Goal: Task Accomplishment & Management: Manage account settings

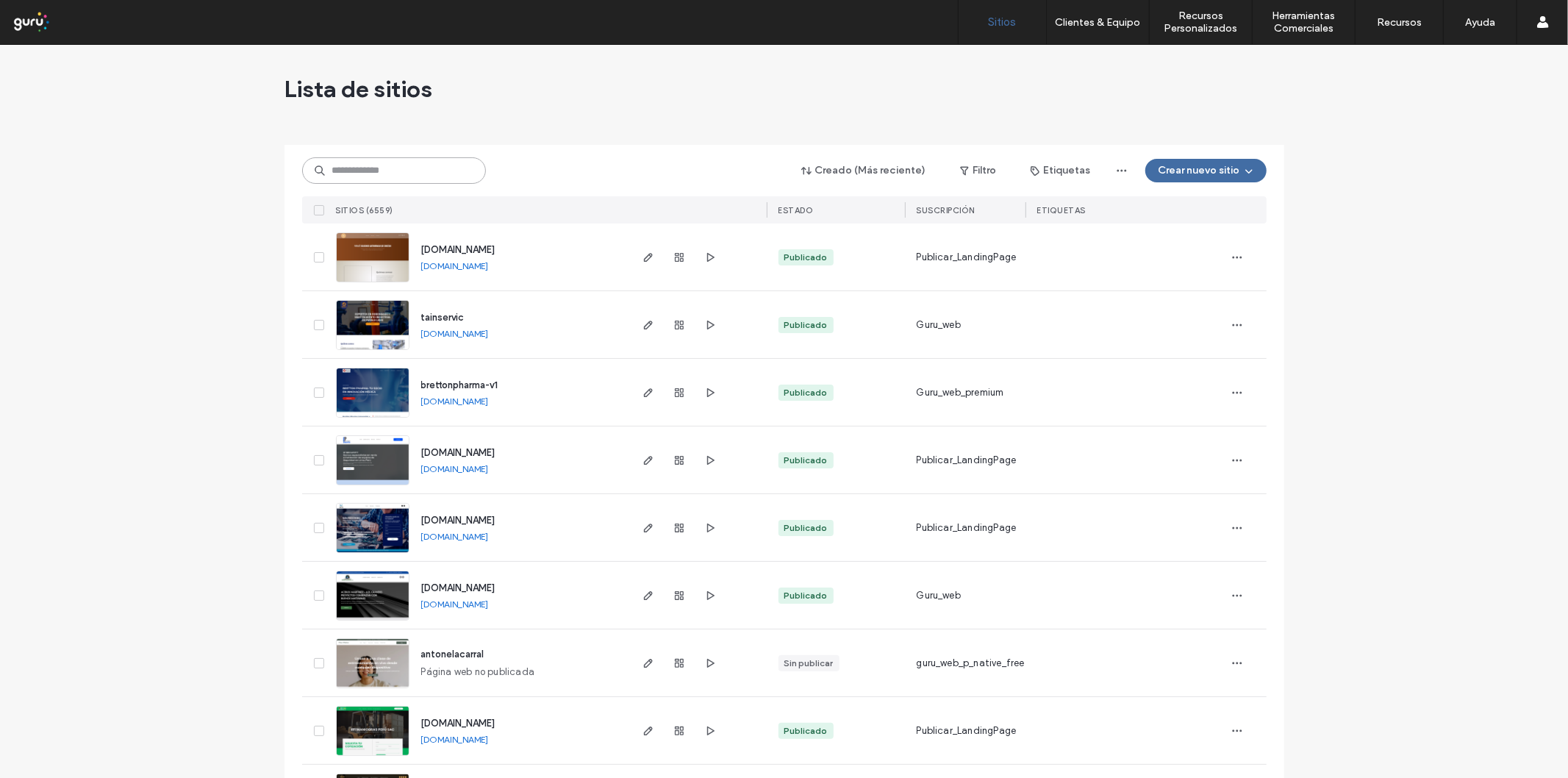
click at [435, 168] on input at bounding box center [394, 171] width 184 height 27
paste input "**********"
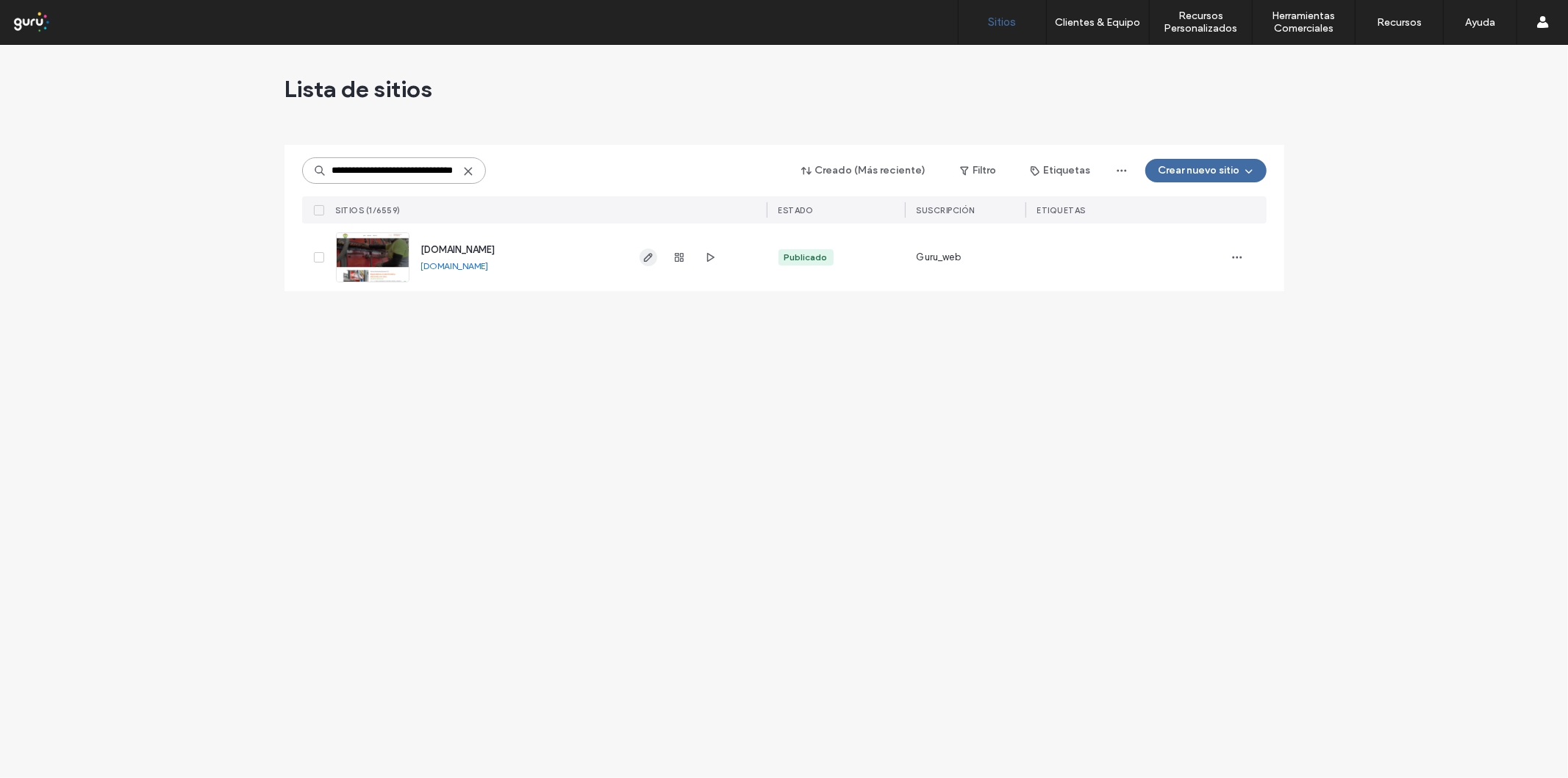
type input "**********"
click at [643, 263] on span "button" at bounding box center [648, 257] width 18 height 18
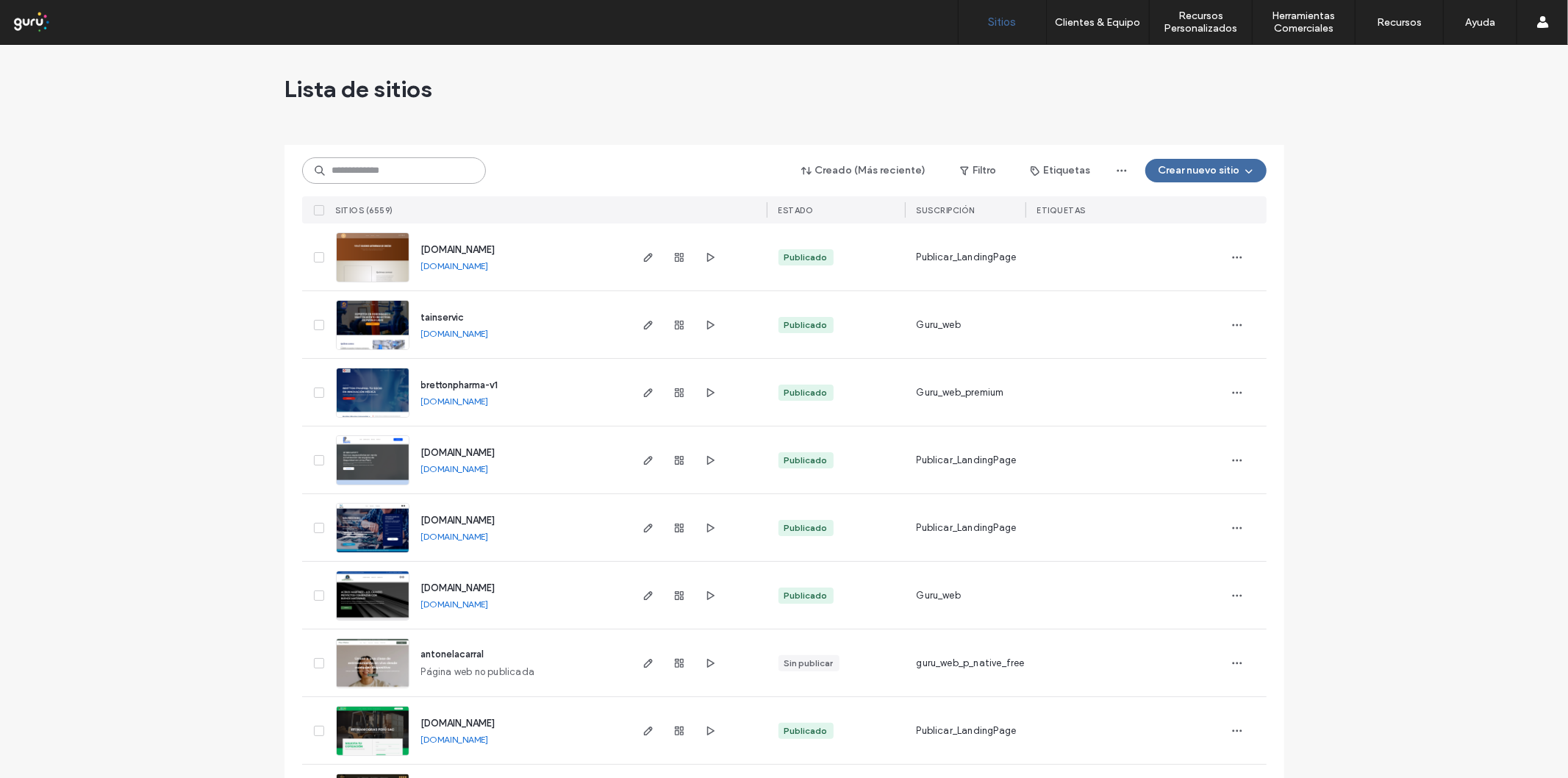
click at [425, 164] on input at bounding box center [394, 171] width 184 height 27
paste input "**********"
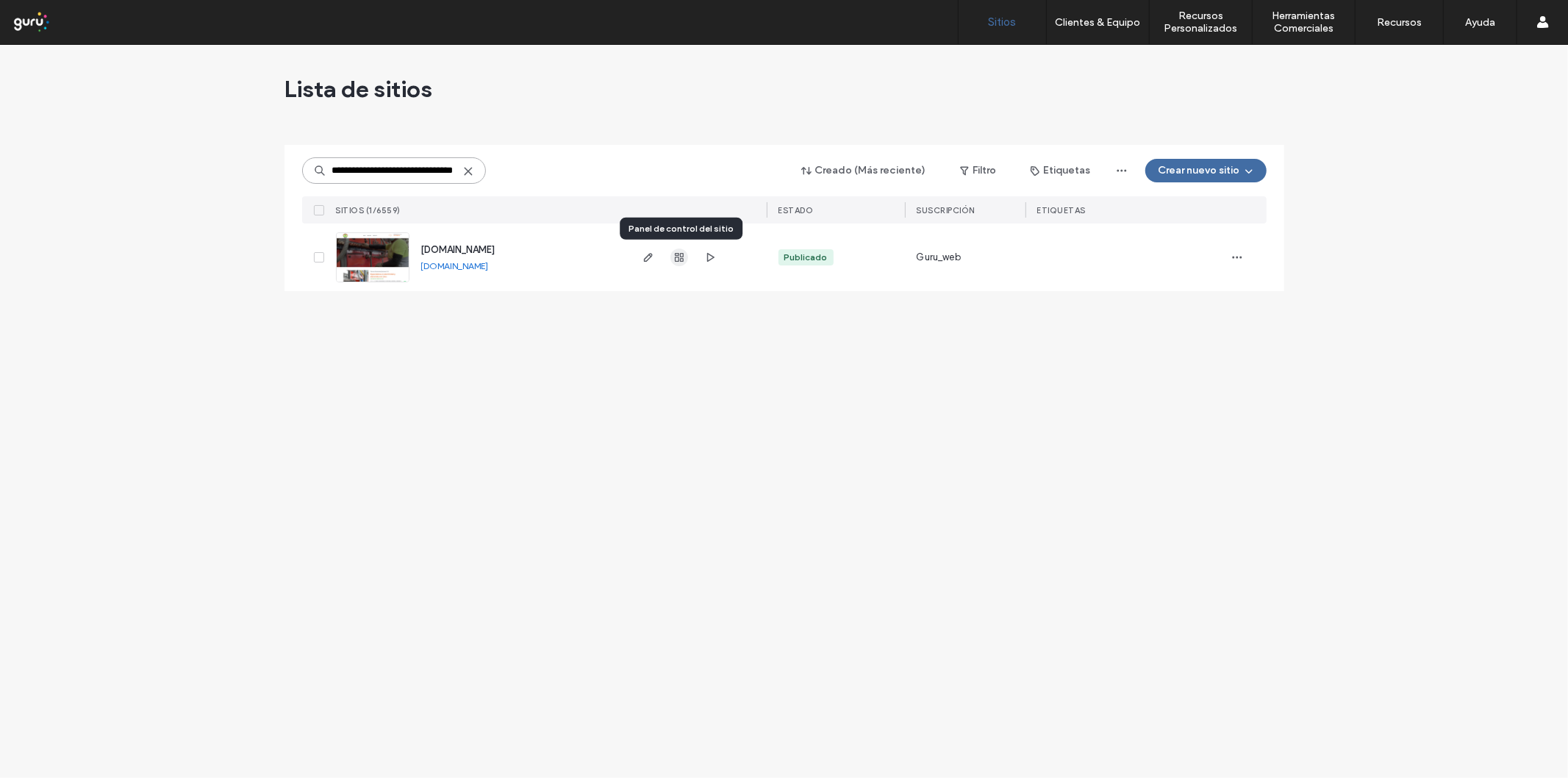
type input "**********"
click at [678, 256] on icon "button" at bounding box center [679, 257] width 12 height 12
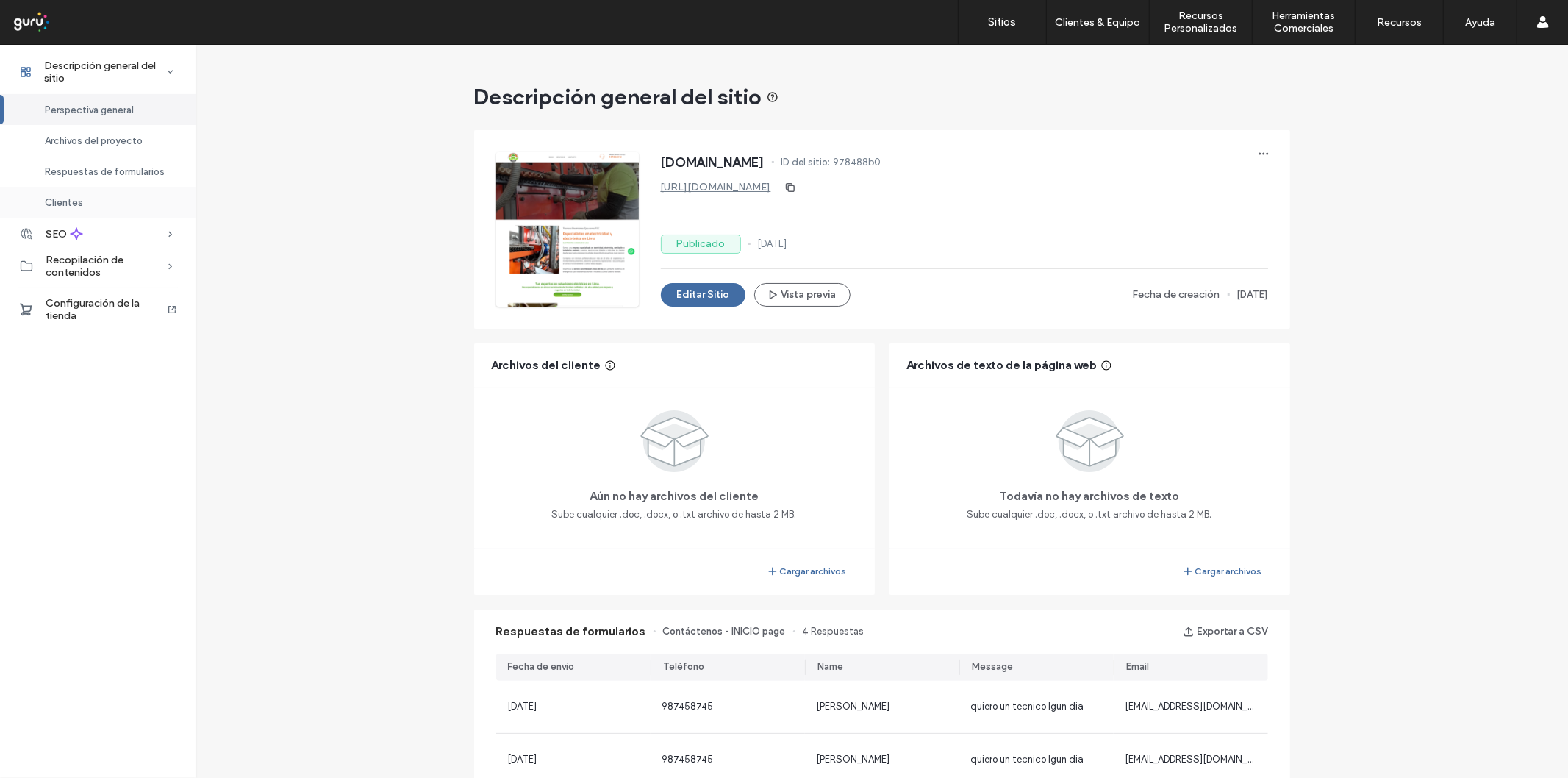
click at [48, 206] on span "Clientes" at bounding box center [64, 203] width 38 height 11
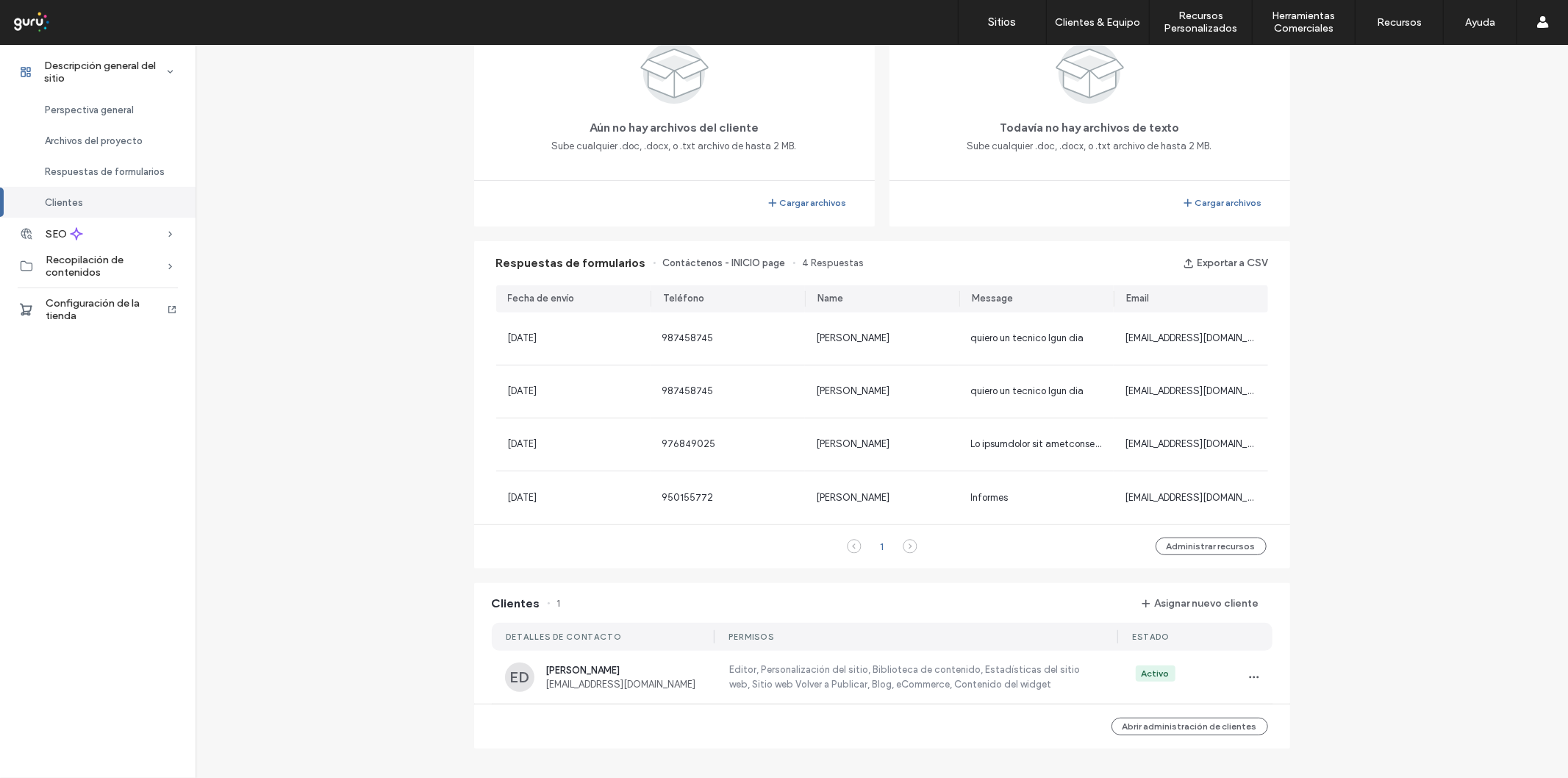
scroll to position [384, 0]
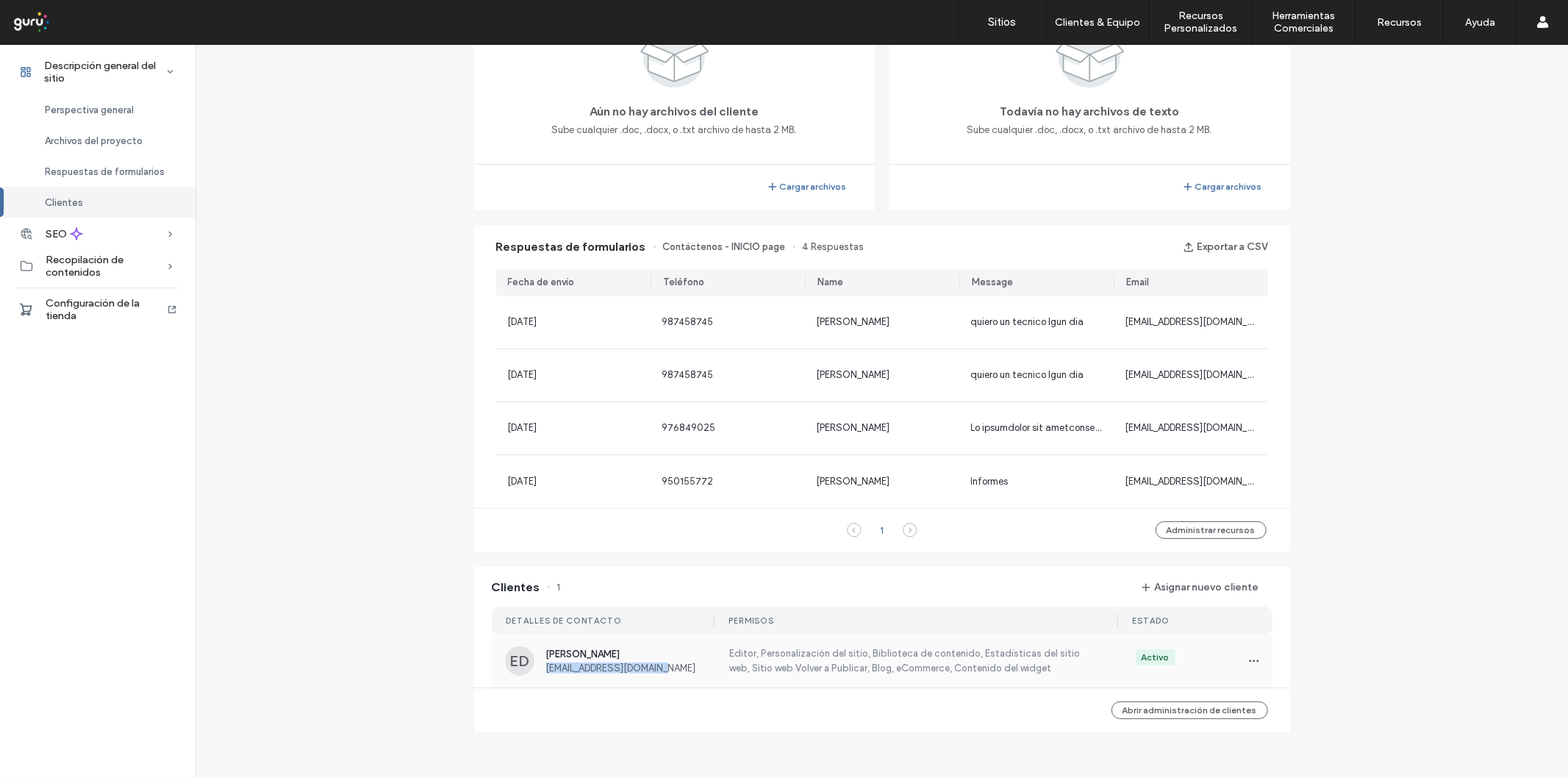
drag, startPoint x: 669, startPoint y: 667, endPoint x: 540, endPoint y: 667, distance: 129.0
click at [546, 667] on span "[EMAIL_ADDRESS][DOMAIN_NAME]" at bounding box center [629, 668] width 165 height 11
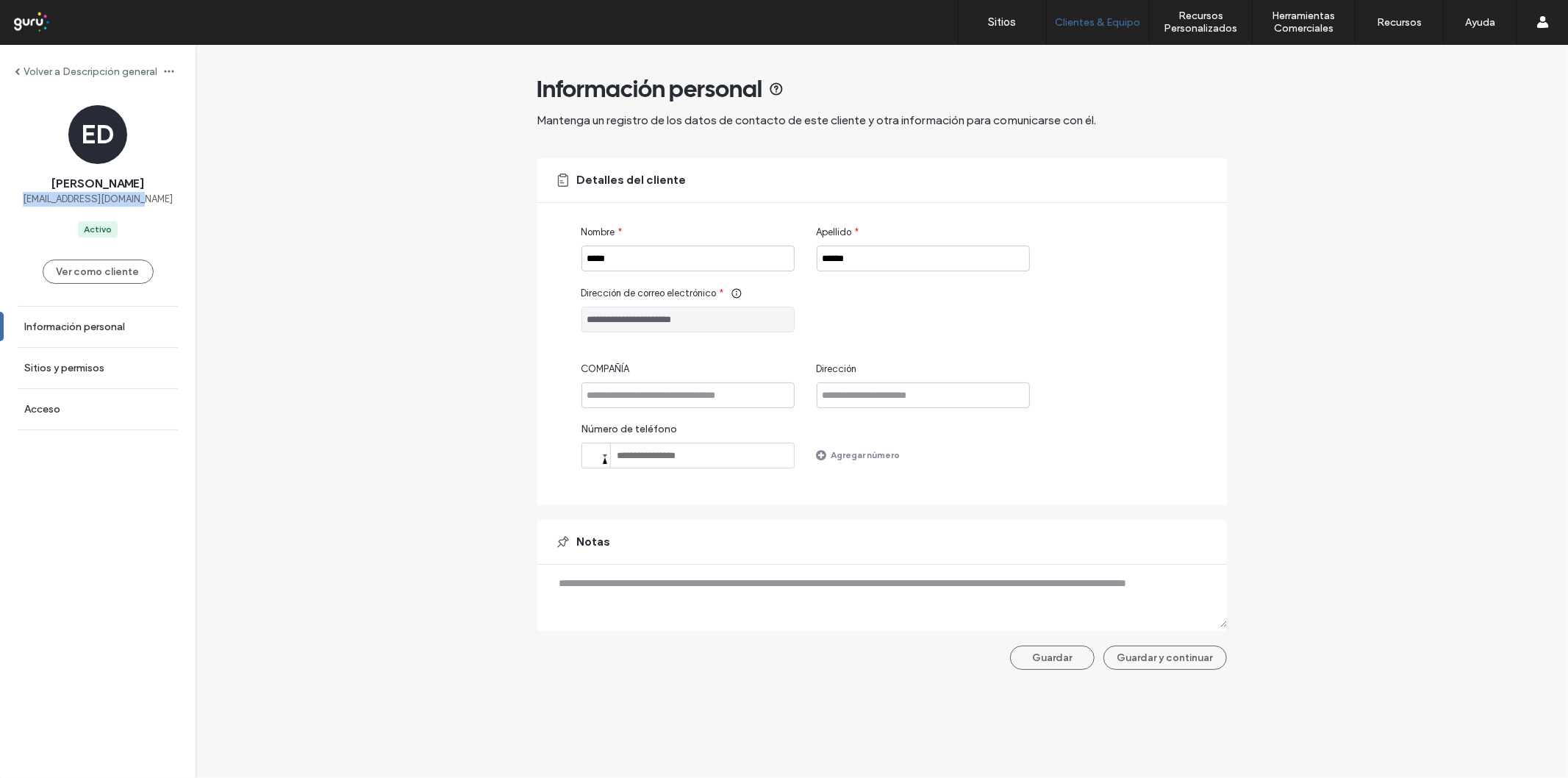
drag, startPoint x: 162, startPoint y: 202, endPoint x: 17, endPoint y: 202, distance: 145.0
click at [17, 202] on div "[PERSON_NAME] [EMAIL_ADDRESS][DOMAIN_NAME] Activo" at bounding box center [97, 172] width 196 height 133
copy span "[EMAIL_ADDRESS][DOMAIN_NAME]"
click at [69, 369] on label "Sitios y permisos" at bounding box center [64, 368] width 80 height 12
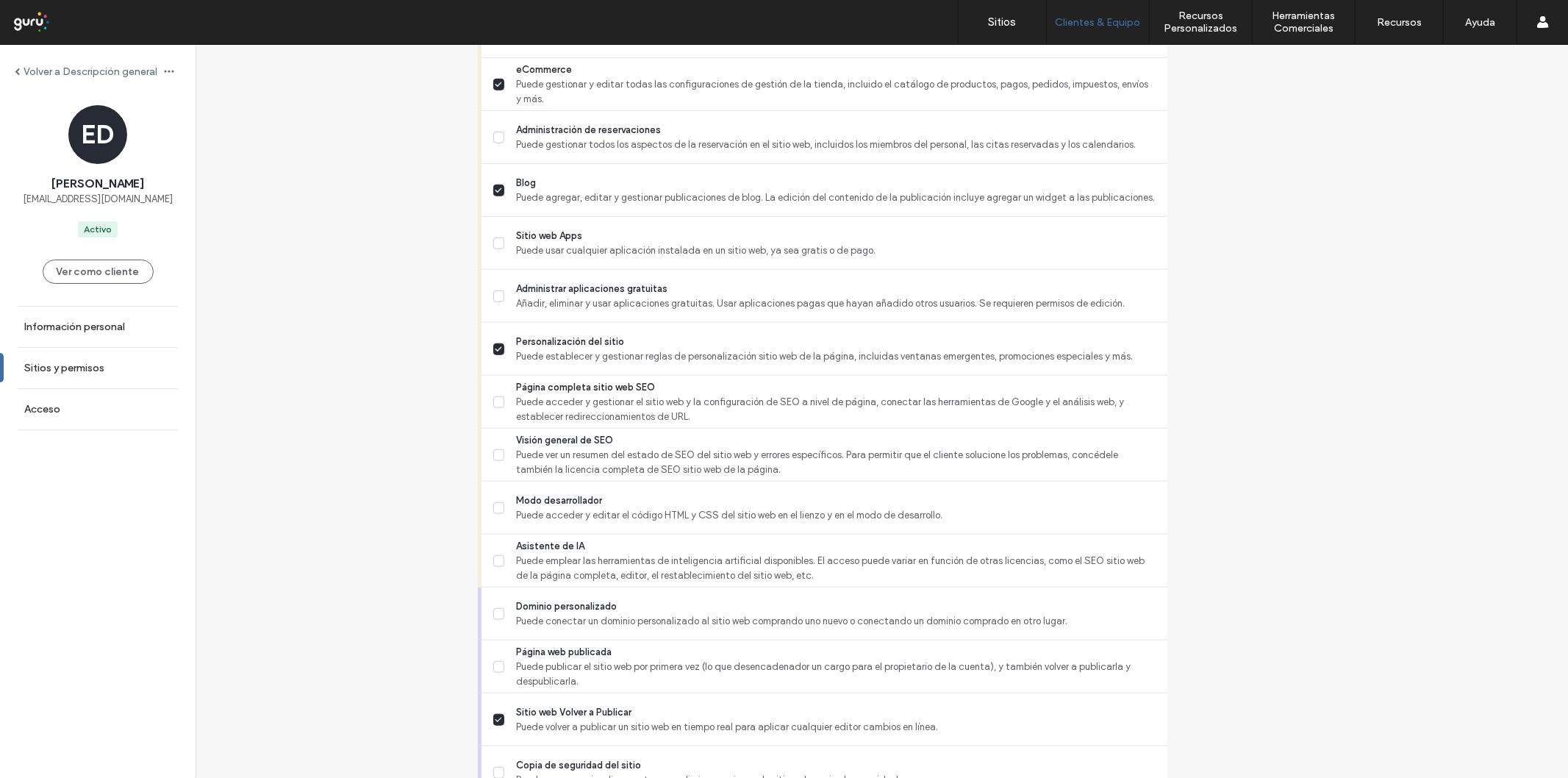
scroll to position [1008, 0]
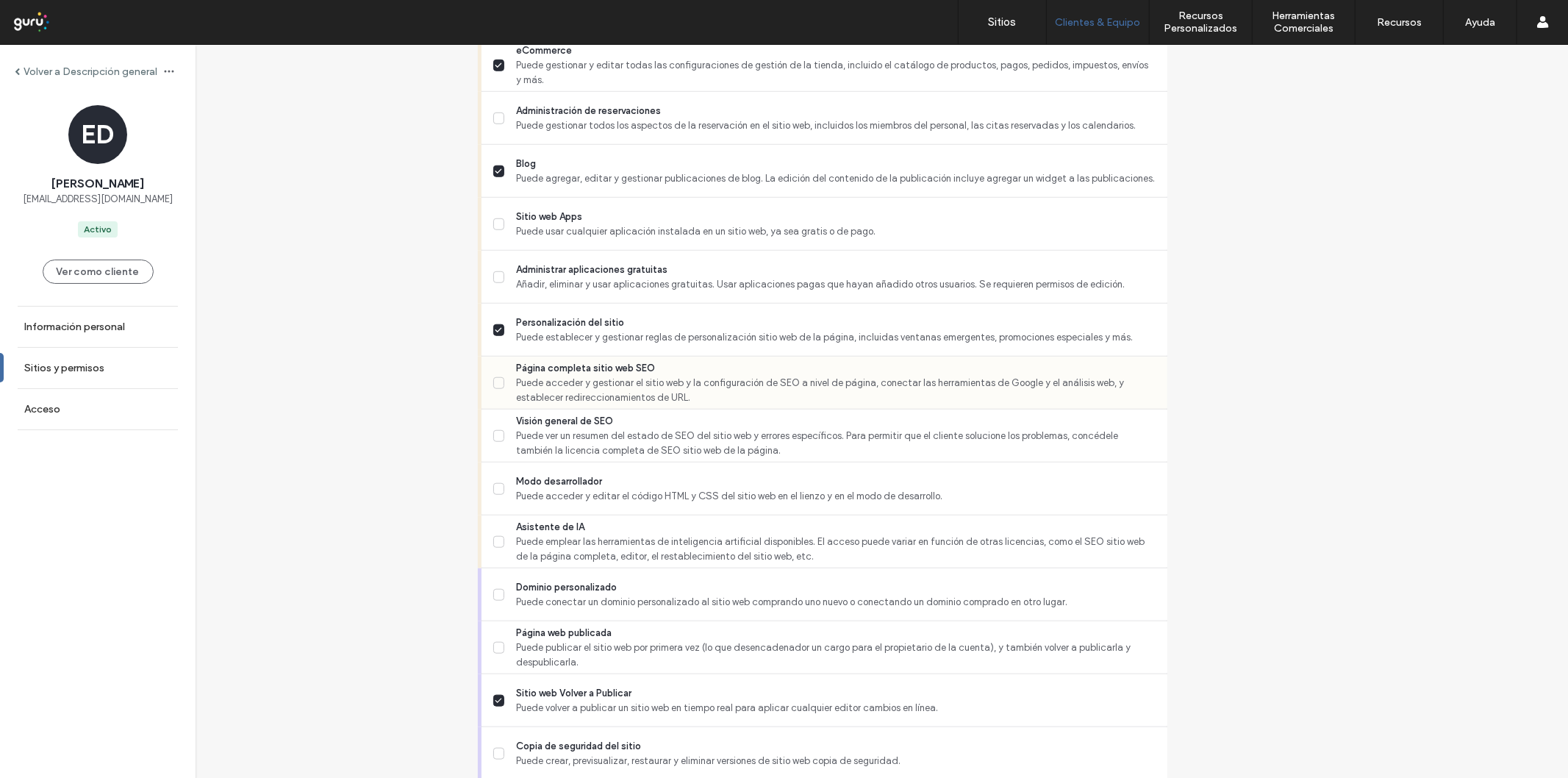
click at [657, 391] on span "Puede acceder y gestionar el sitio web y la configuración de SEO a nivel de pág…" at bounding box center [835, 391] width 639 height 30
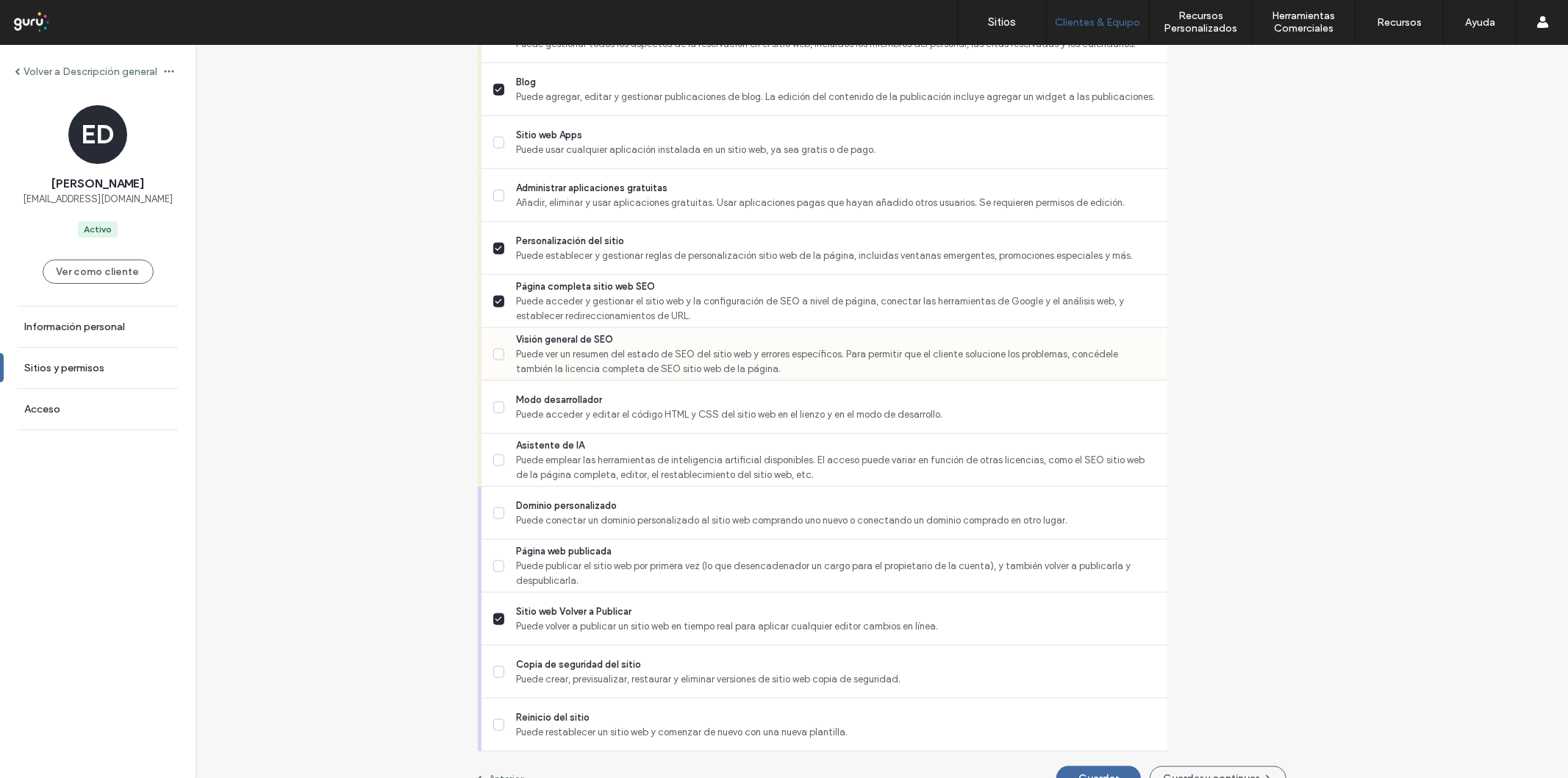
click at [637, 355] on span "Puede ver un resumen del estado de SEO del sitio web y errores específicos. Par…" at bounding box center [835, 362] width 639 height 30
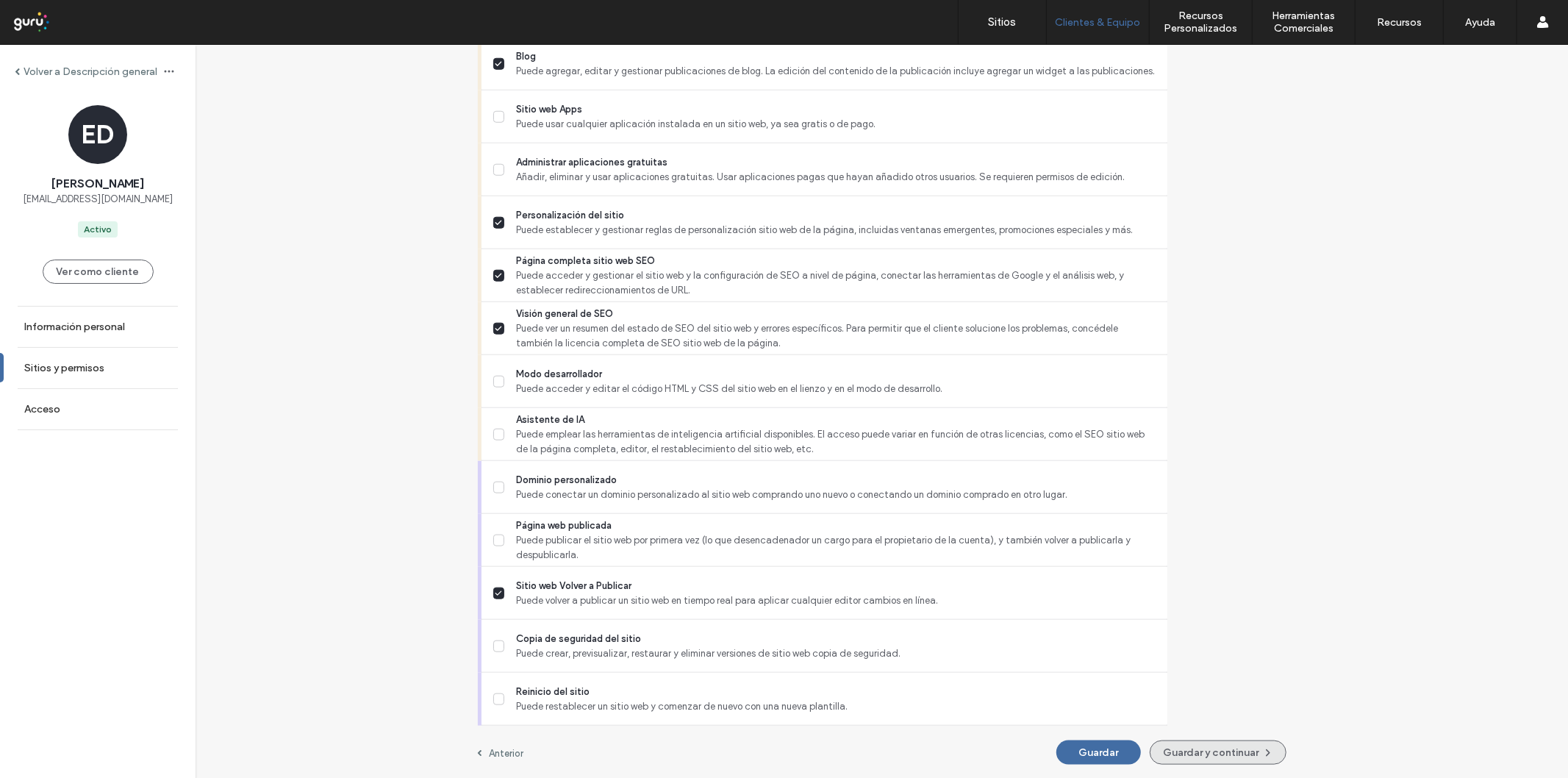
click at [1177, 755] on button "Guardar y continuar" at bounding box center [1218, 752] width 136 height 24
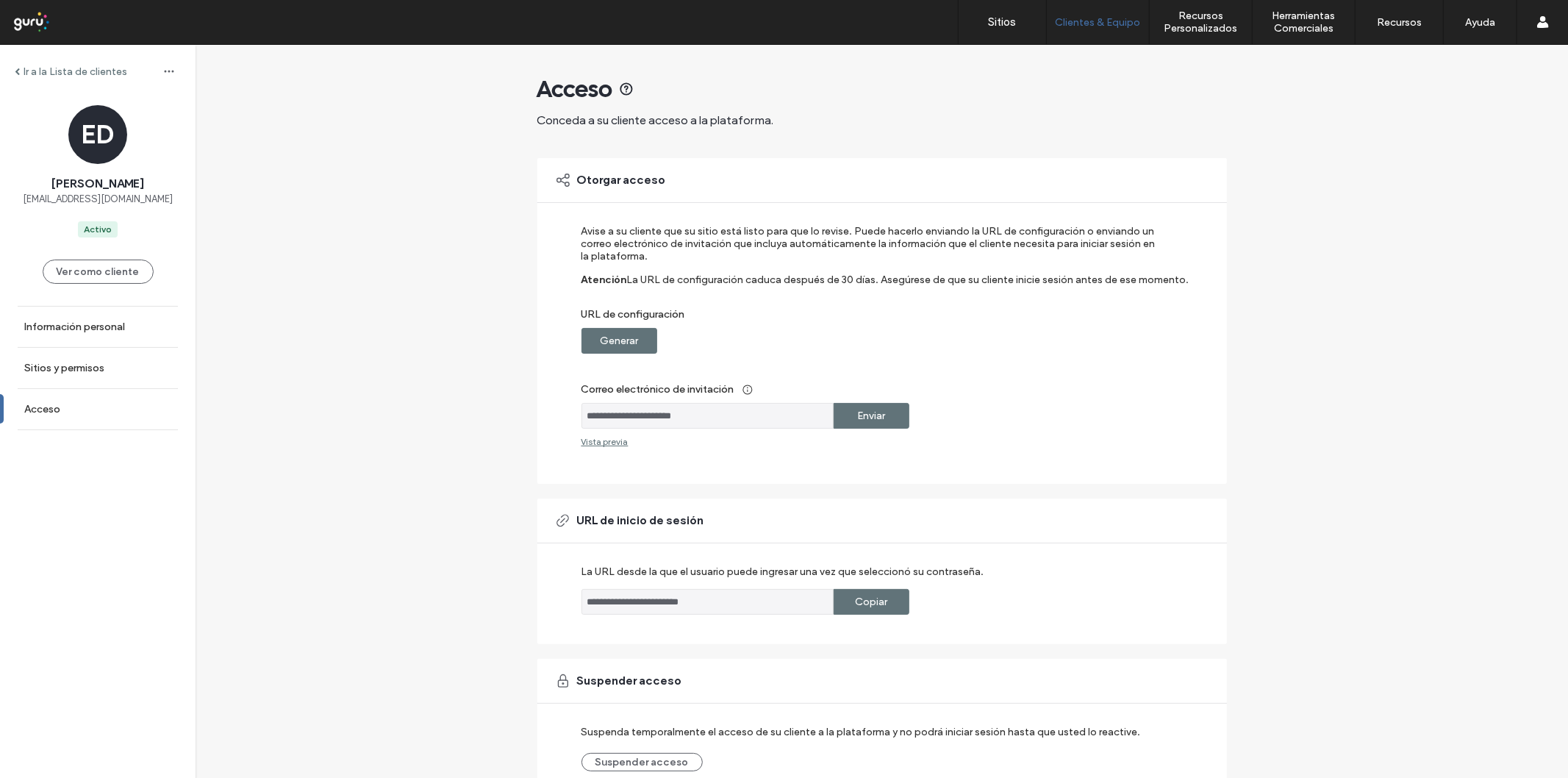
click at [620, 331] on label "Generar" at bounding box center [619, 341] width 38 height 27
click at [855, 341] on label "Copiar" at bounding box center [871, 341] width 33 height 27
click at [55, 398] on link "Acceso" at bounding box center [97, 409] width 196 height 41
click at [839, 341] on div "Copiar" at bounding box center [871, 341] width 76 height 26
